Goal: Task Accomplishment & Management: Manage account settings

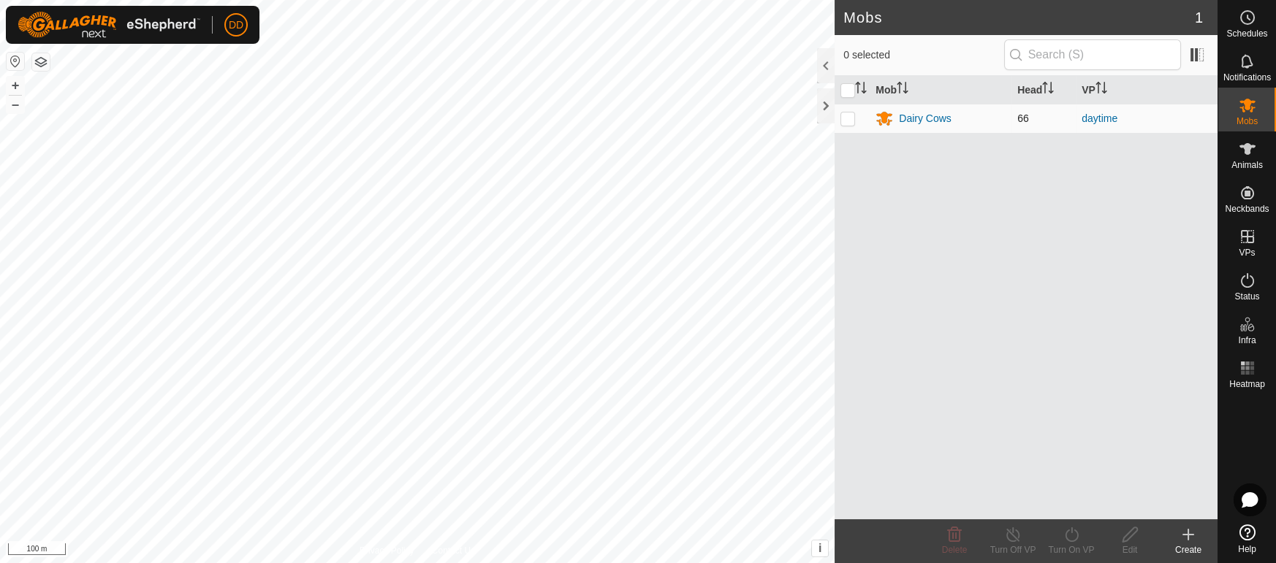
click at [848, 115] on p-checkbox at bounding box center [847, 119] width 15 height 12
checkbox input "true"
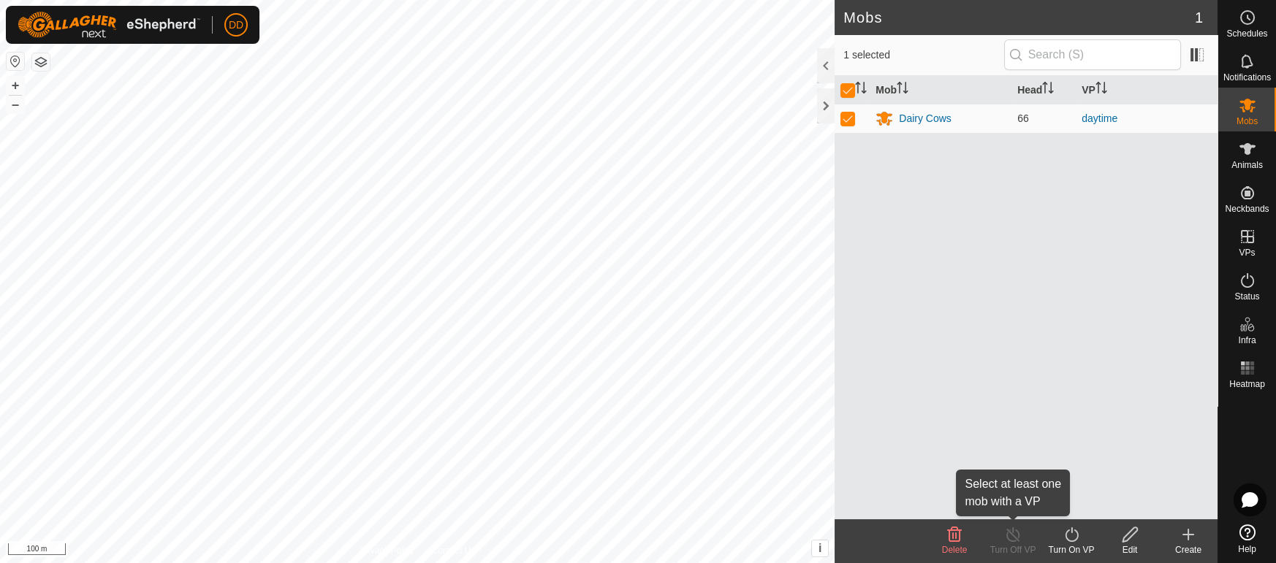
click at [1008, 540] on icon at bounding box center [1012, 535] width 13 height 15
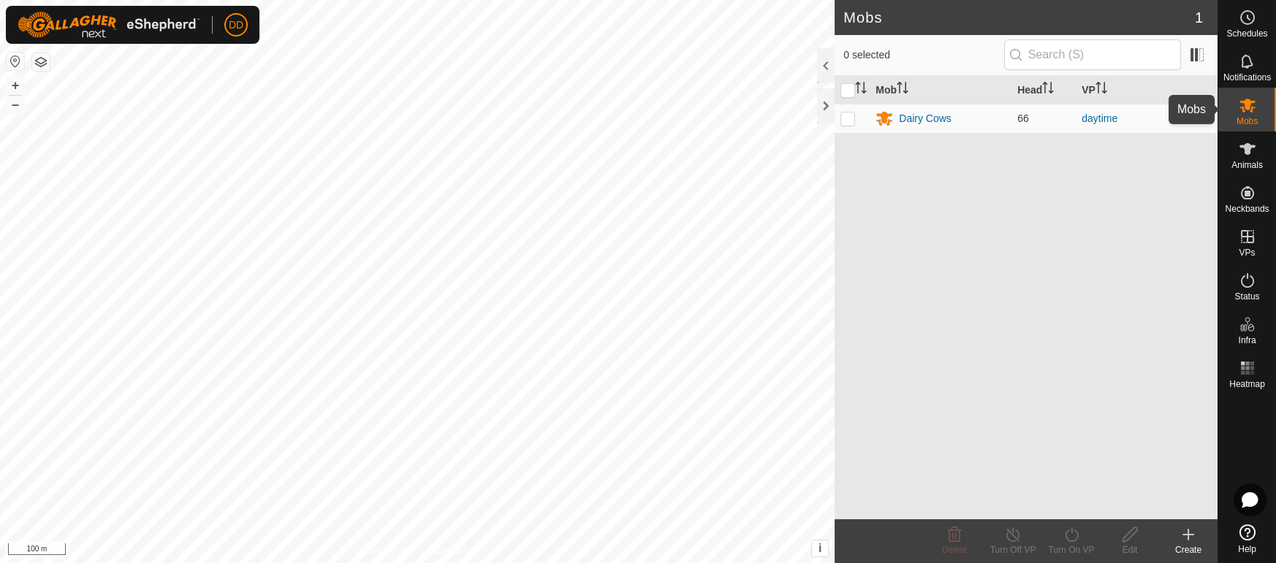
click at [1242, 107] on icon at bounding box center [1247, 106] width 16 height 14
click at [844, 118] on p-checkbox at bounding box center [847, 119] width 15 height 12
checkbox input "true"
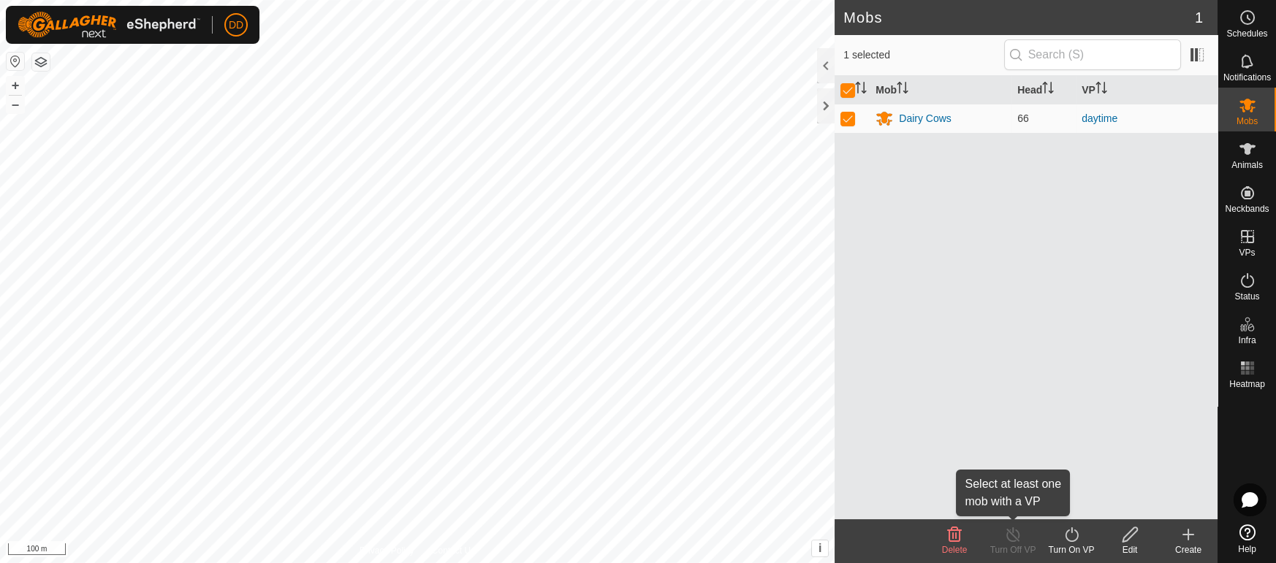
click at [1006, 540] on icon at bounding box center [1013, 535] width 18 height 18
